Goal: Transaction & Acquisition: Purchase product/service

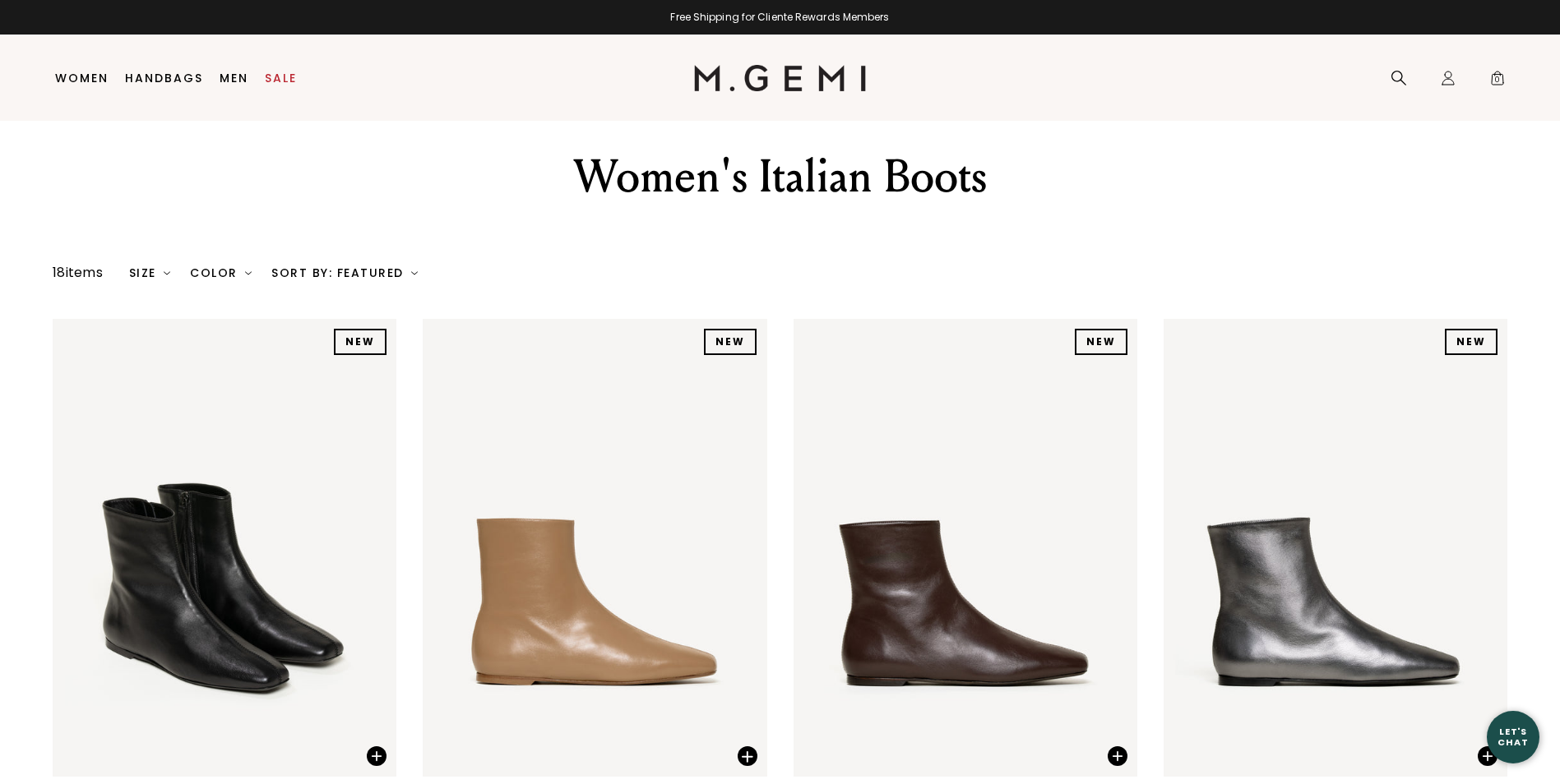
scroll to position [34, 0]
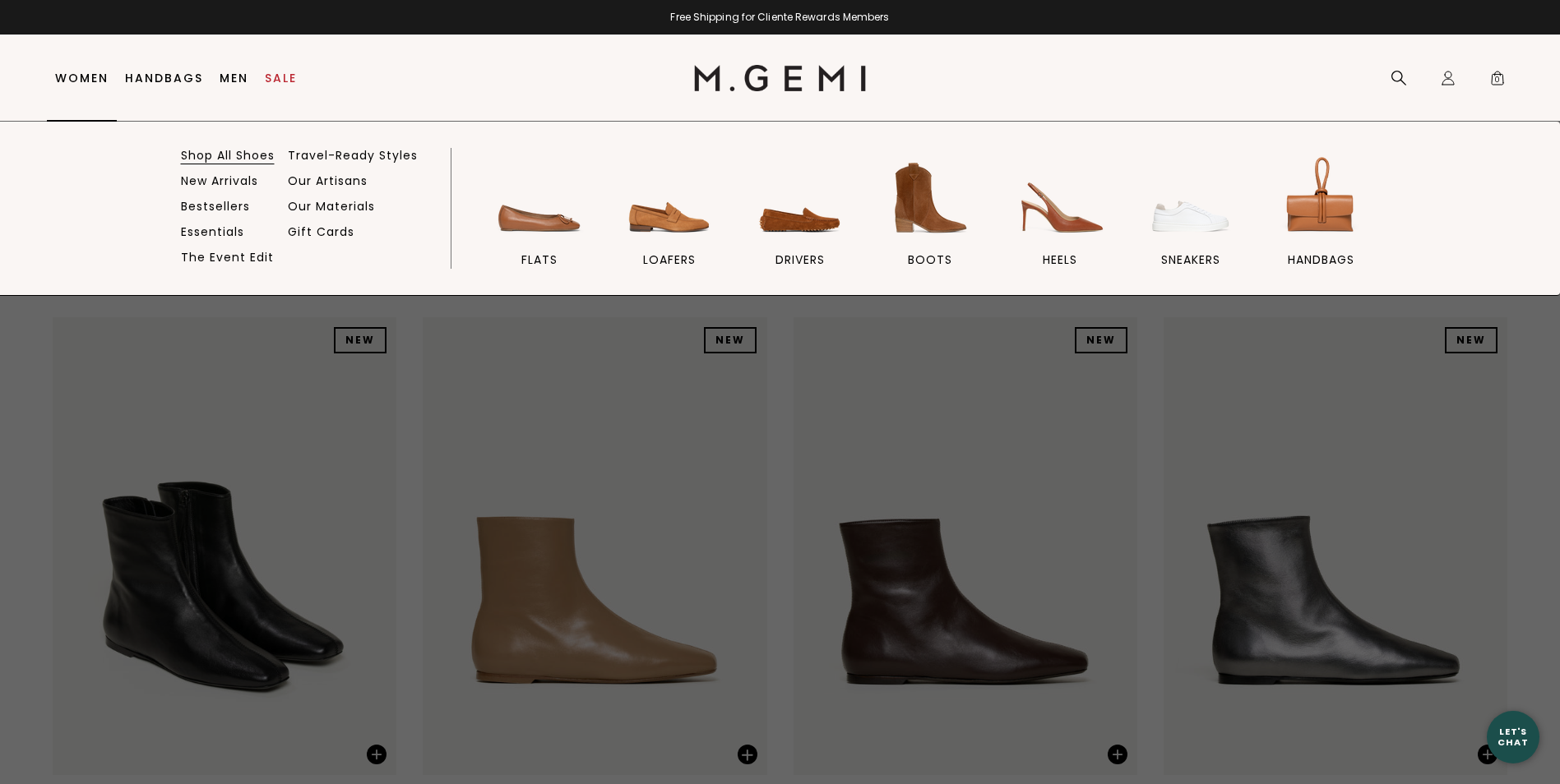
click at [240, 157] on link "Shop All Shoes" at bounding box center [227, 155] width 93 height 15
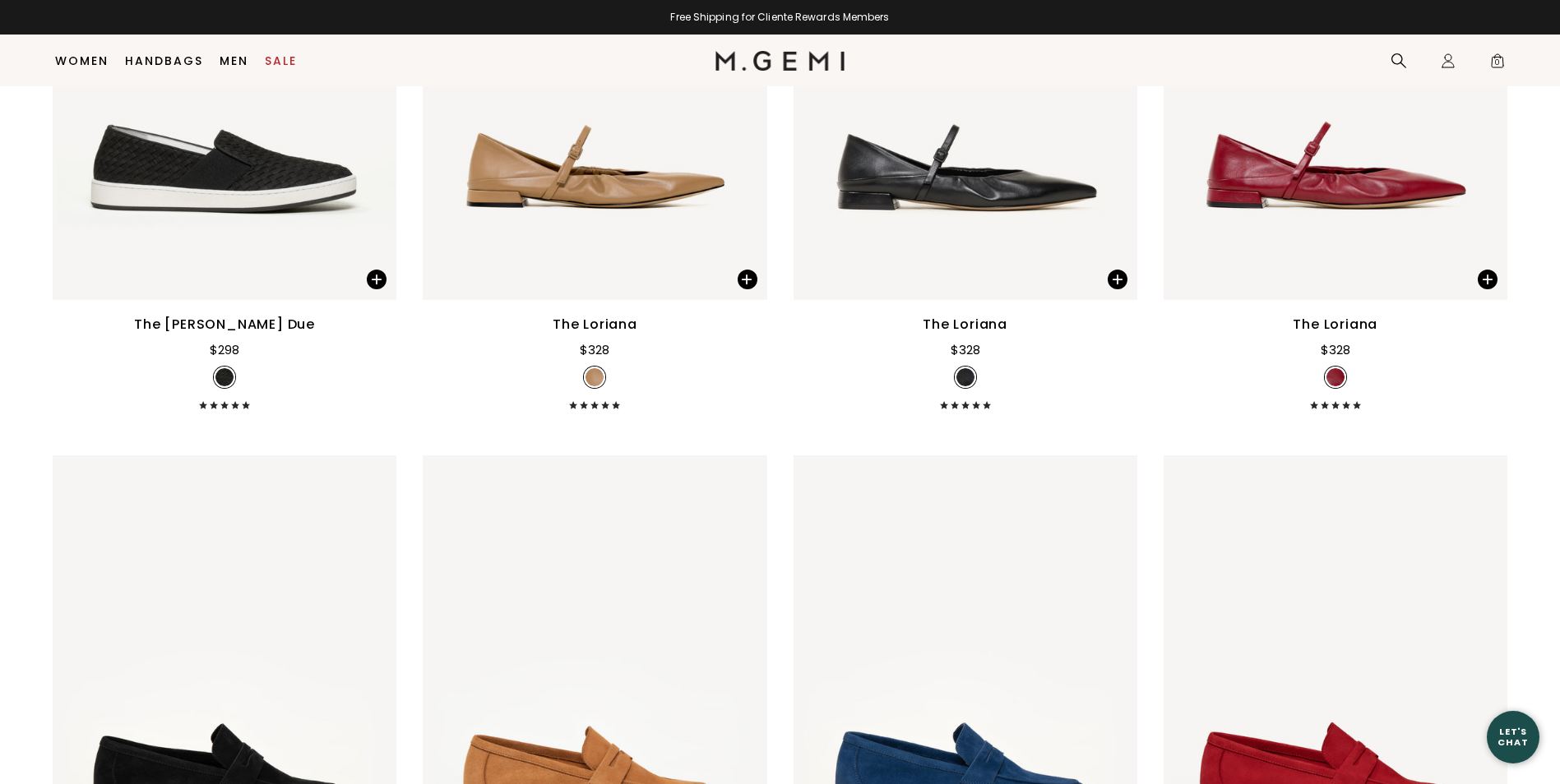
scroll to position [8843, 0]
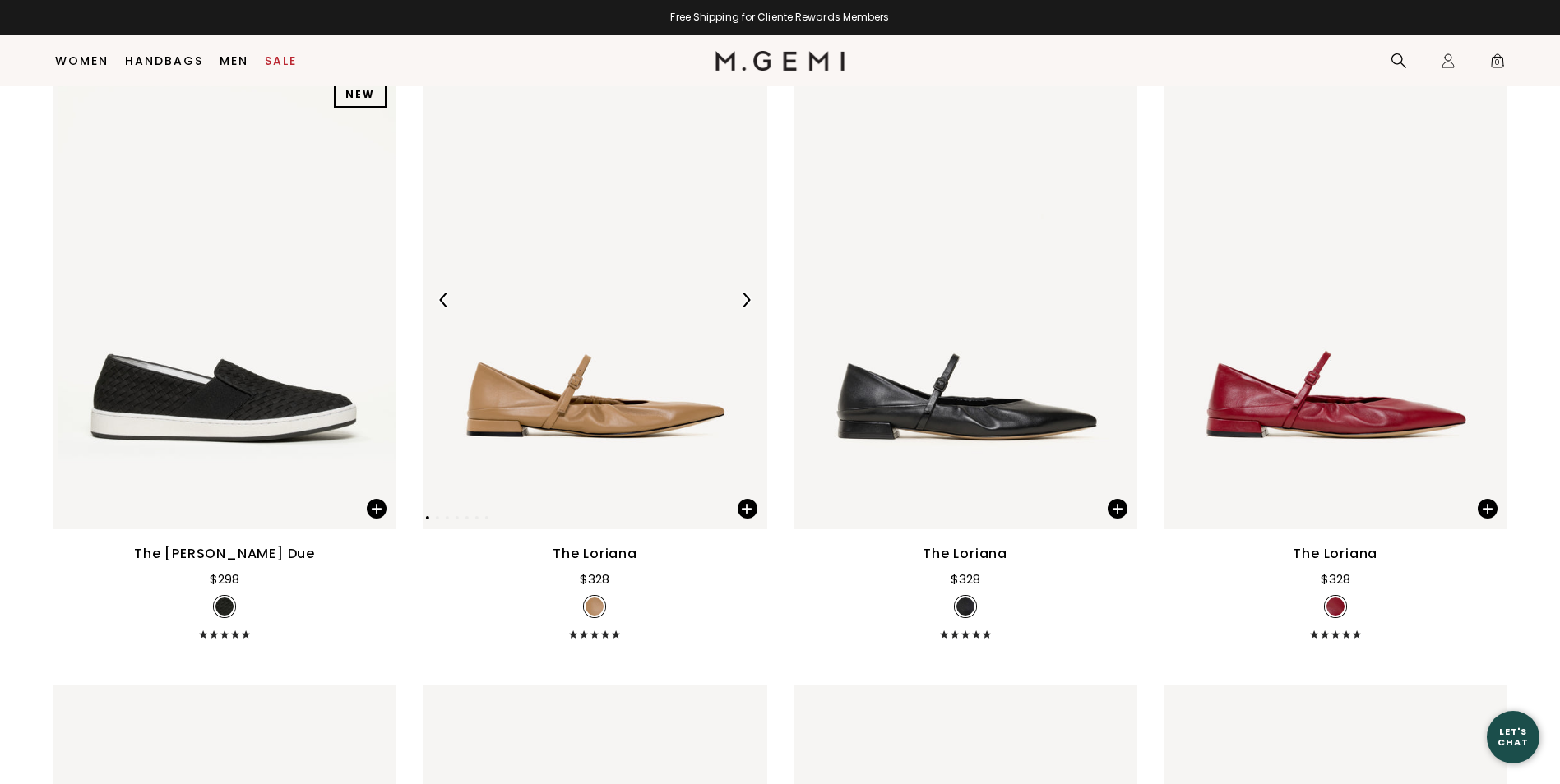
click at [750, 302] on img at bounding box center [745, 300] width 15 height 15
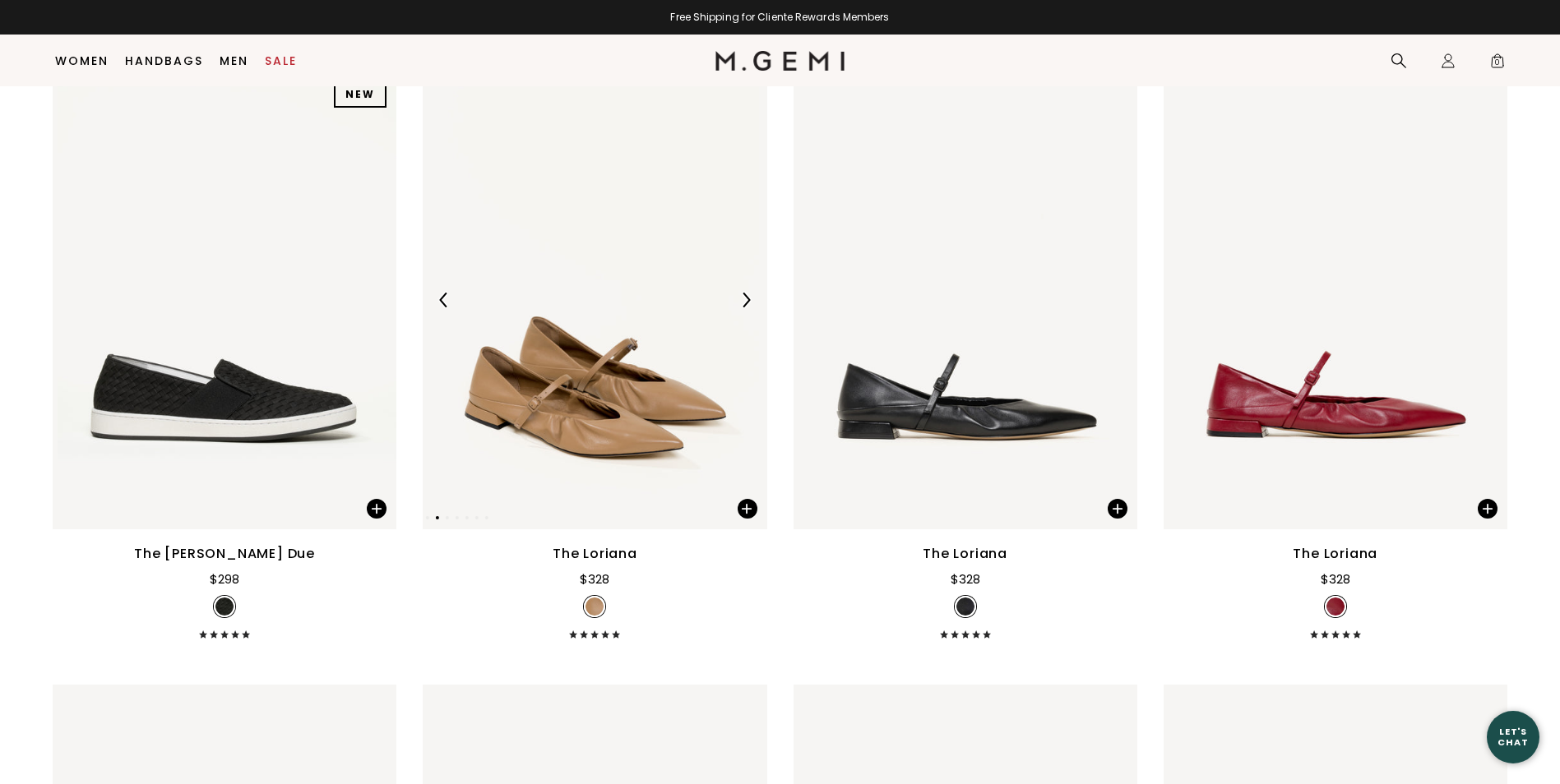
click at [750, 302] on img at bounding box center [745, 300] width 15 height 15
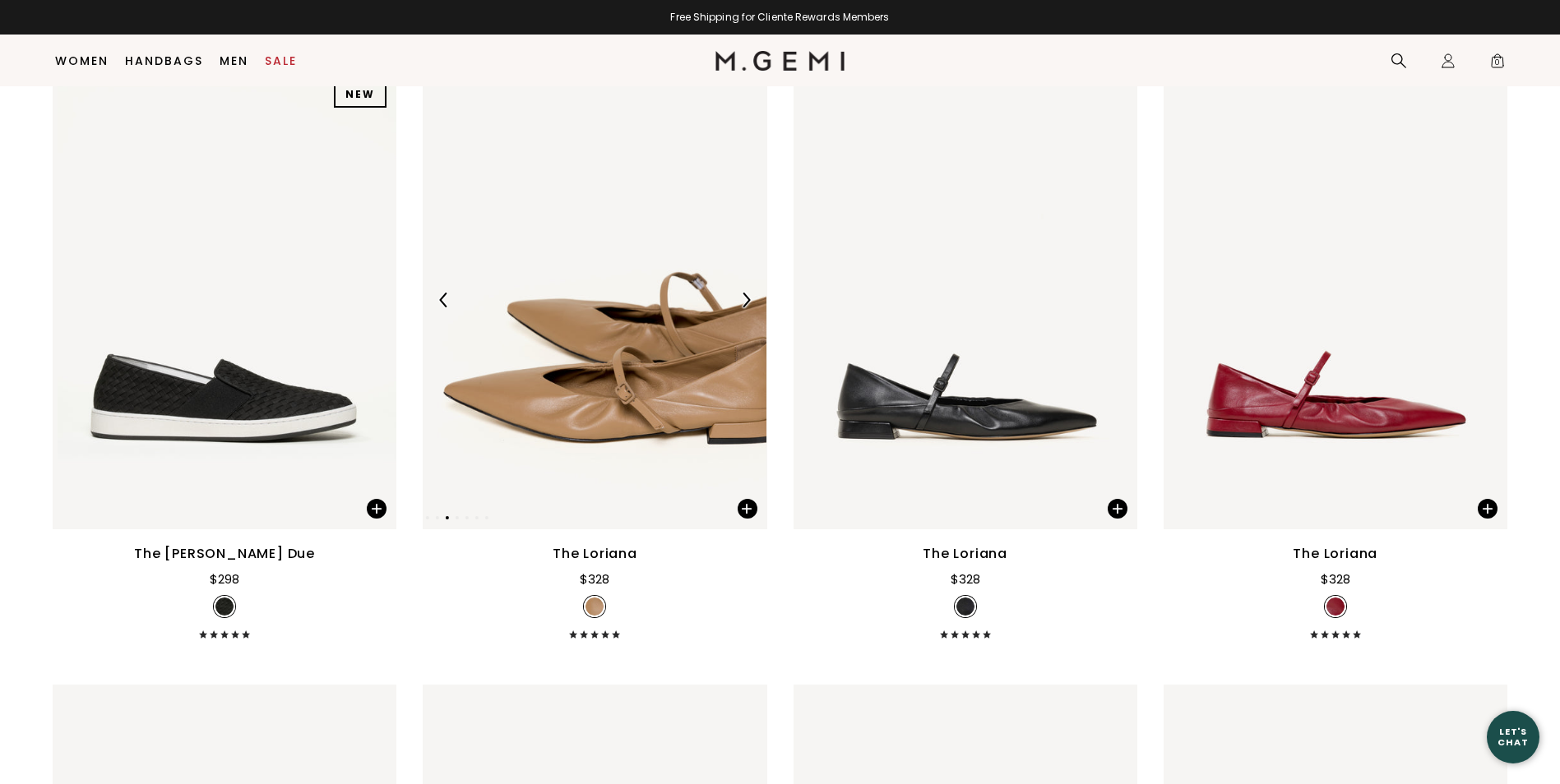
click at [750, 302] on img at bounding box center [745, 300] width 15 height 15
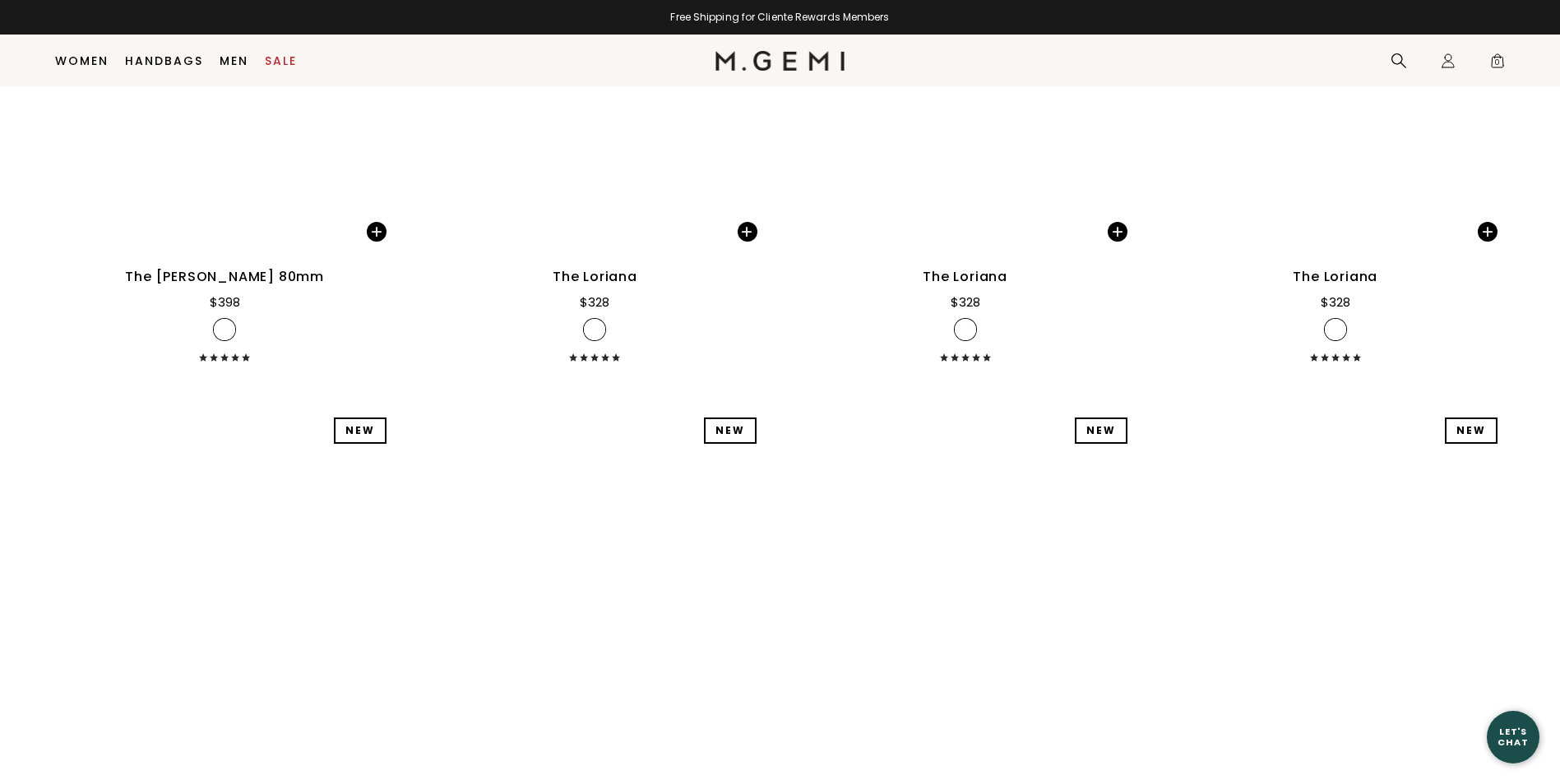
scroll to position [15091, 0]
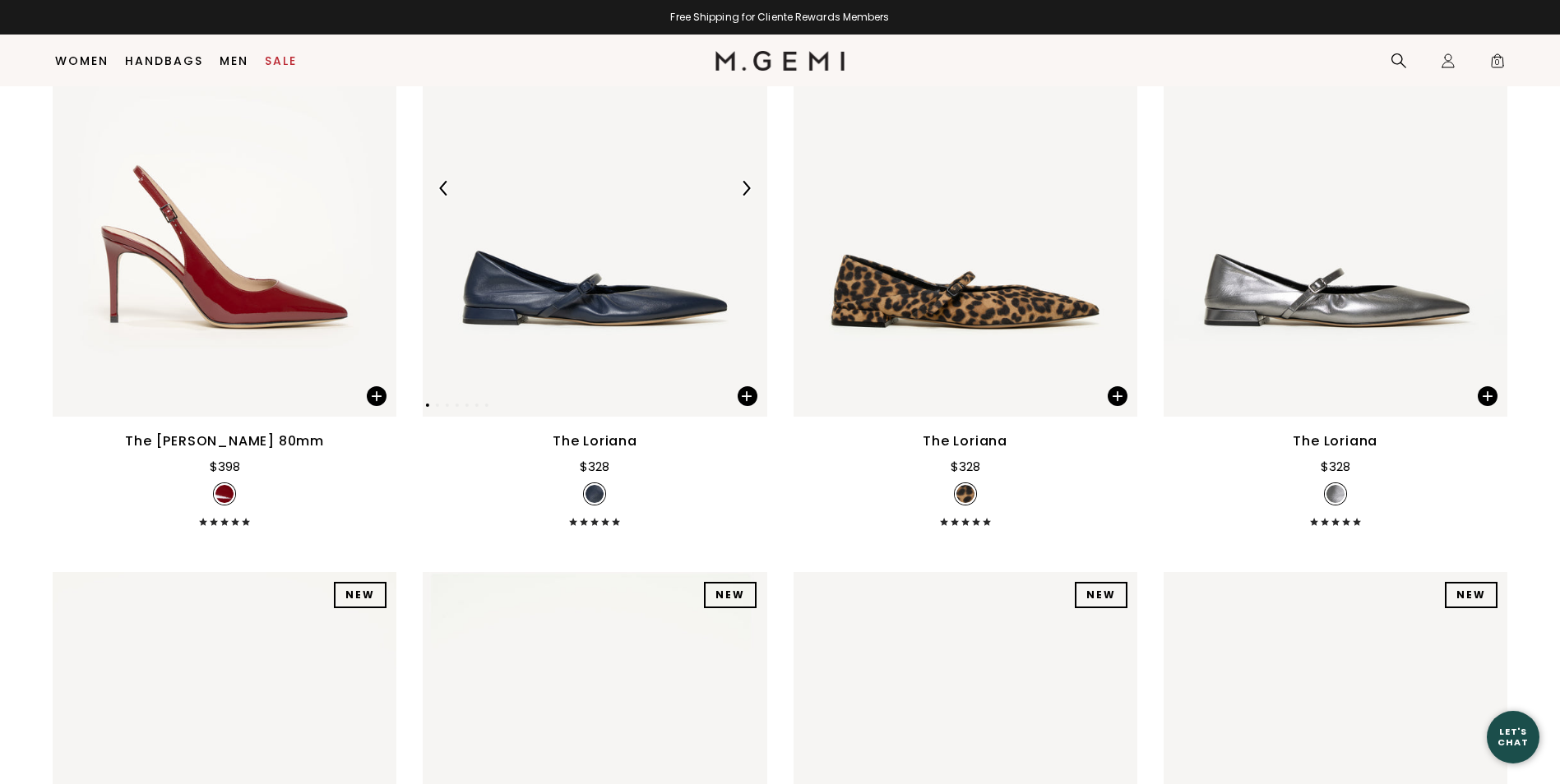
click at [746, 187] on img at bounding box center [745, 188] width 15 height 15
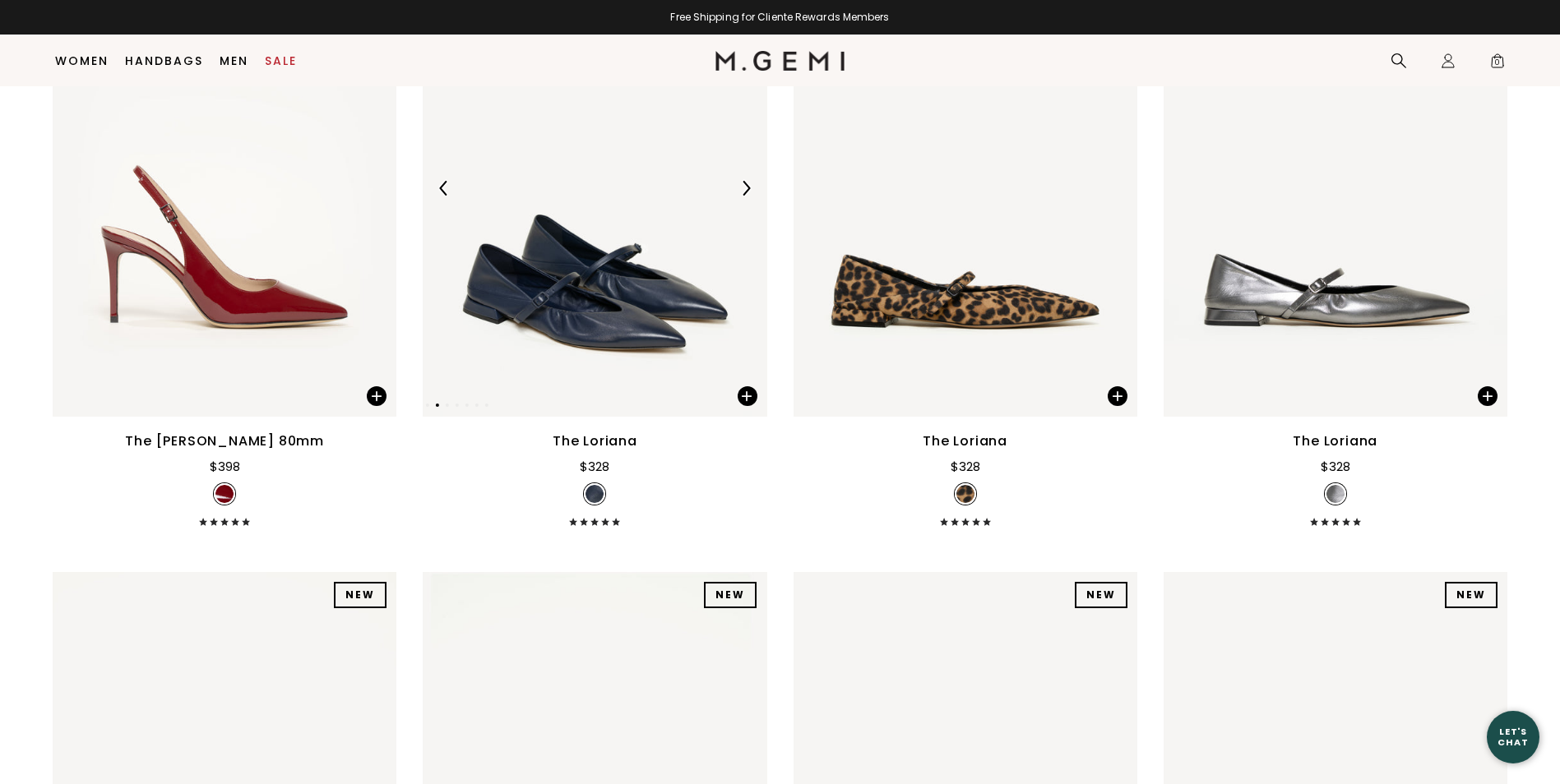
click at [746, 187] on img at bounding box center [745, 188] width 15 height 15
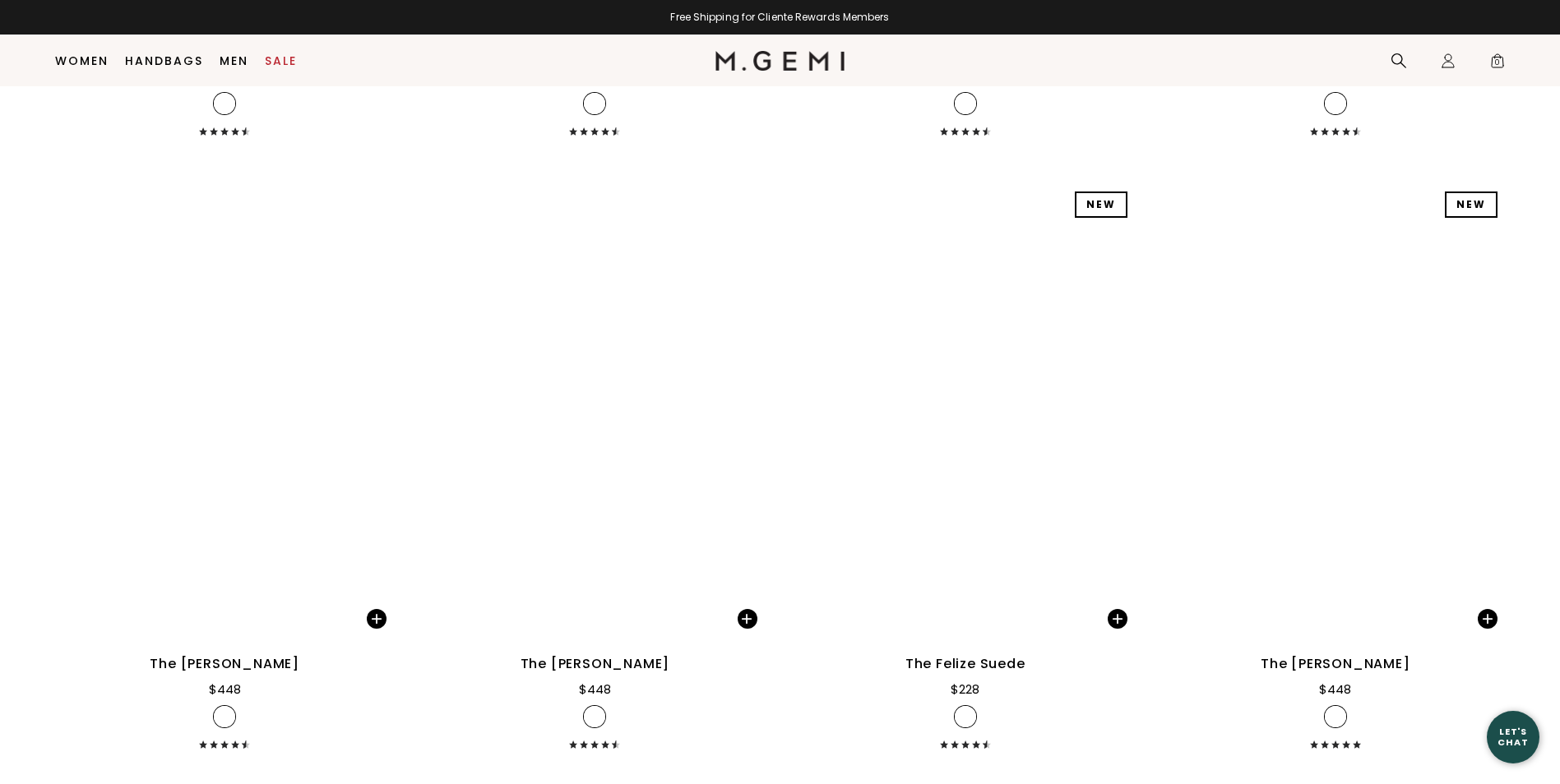
scroll to position [20434, 0]
